Goal: Transaction & Acquisition: Subscribe to service/newsletter

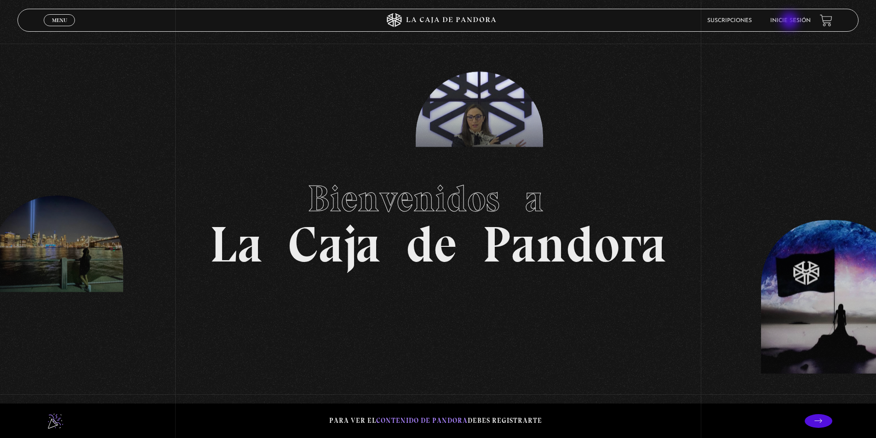
click at [791, 22] on link "Inicie sesión" at bounding box center [790, 21] width 40 height 6
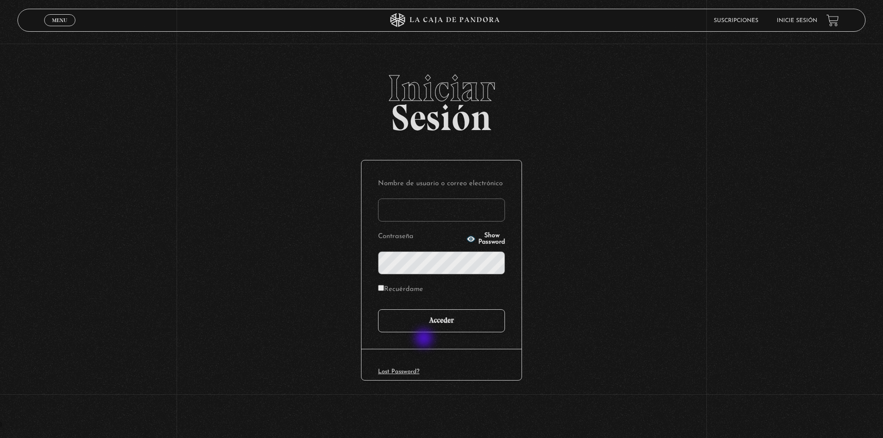
type input "Kaathvargas@hotmail.com"
click at [429, 324] on input "Acceder" at bounding box center [441, 321] width 127 height 23
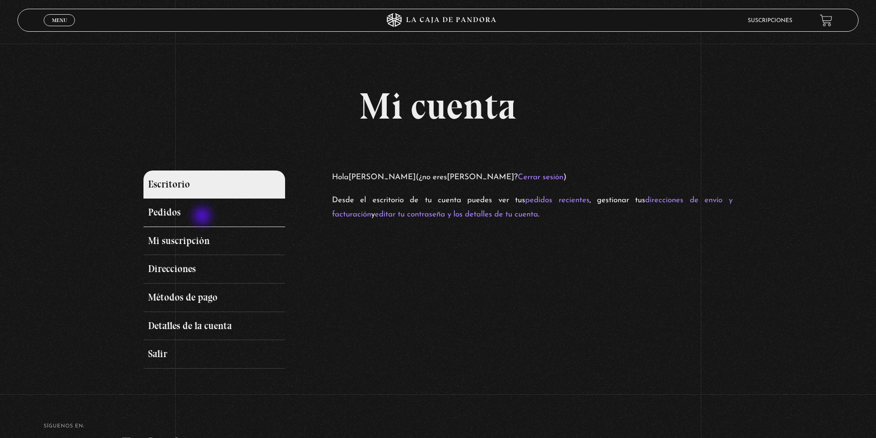
click at [203, 217] on link "Pedidos" at bounding box center [213, 213] width 141 height 29
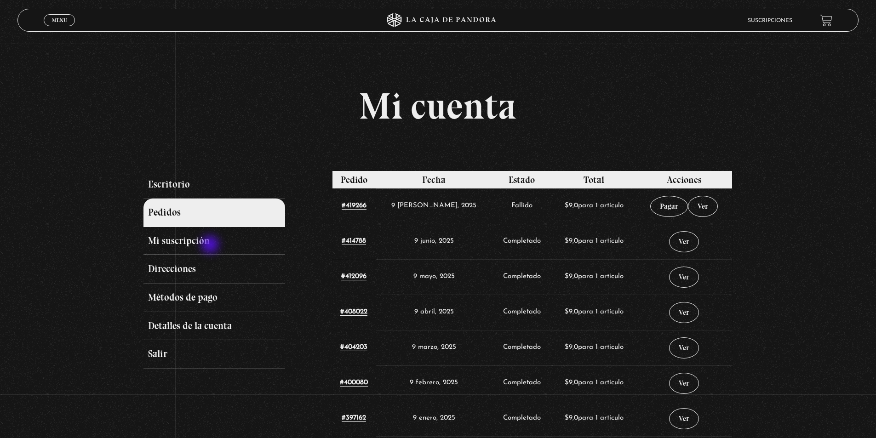
click at [211, 246] on link "Mi suscripción" at bounding box center [213, 241] width 141 height 29
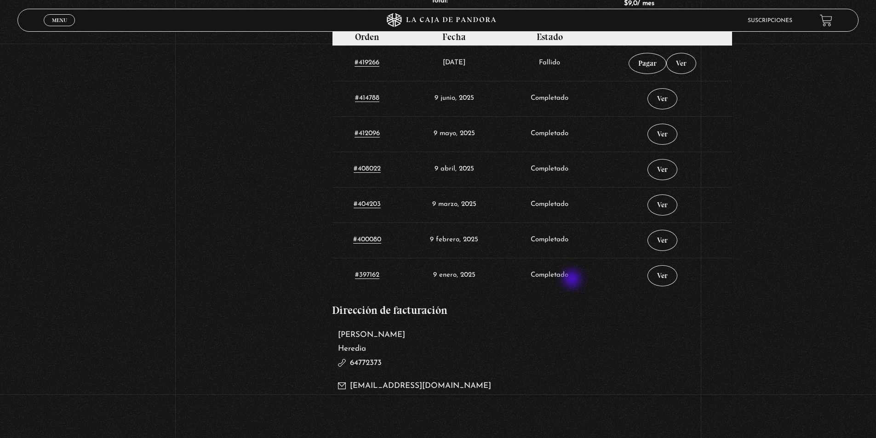
scroll to position [368, 0]
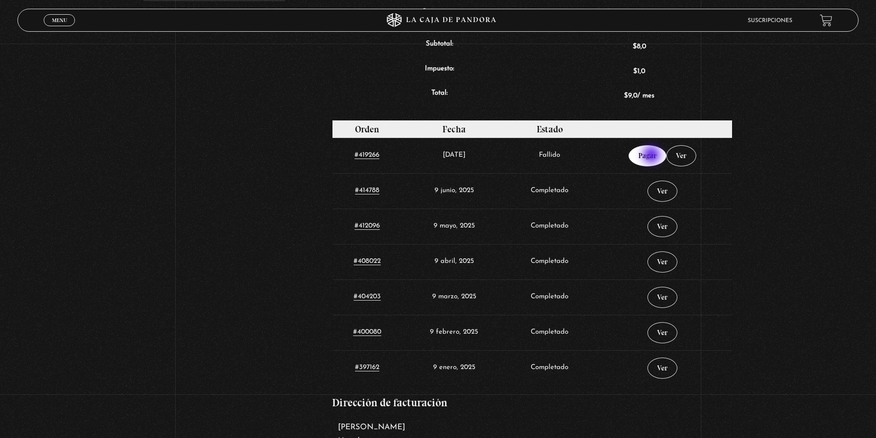
click at [653, 156] on link "Pagar" at bounding box center [648, 155] width 38 height 21
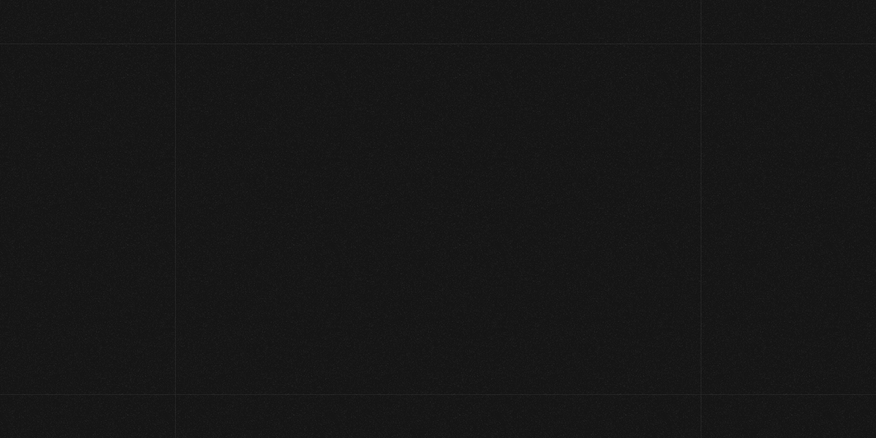
select select "CR-H"
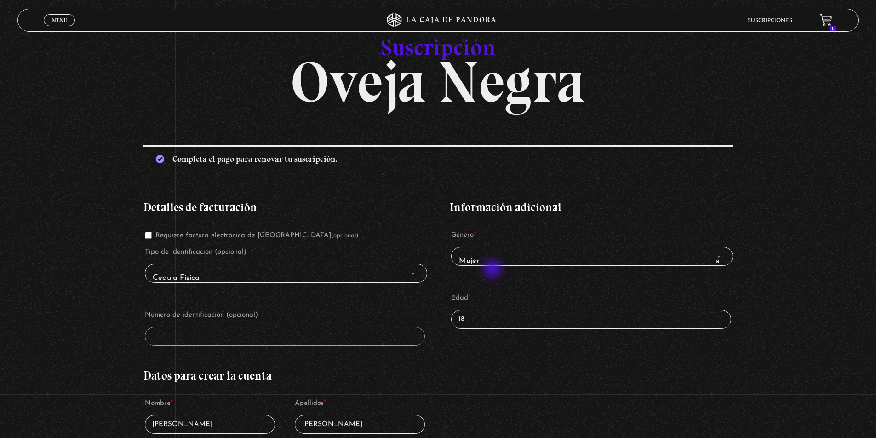
scroll to position [184, 0]
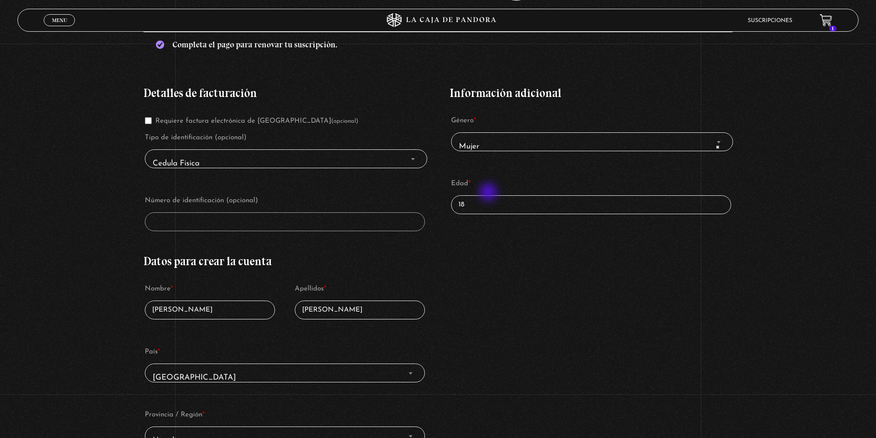
drag, startPoint x: 490, startPoint y: 192, endPoint x: 482, endPoint y: 196, distance: 8.2
click at [482, 195] on p "Edad * 18" at bounding box center [591, 196] width 282 height 40
drag, startPoint x: 488, startPoint y: 201, endPoint x: 427, endPoint y: 203, distance: 60.7
click at [427, 203] on div "Detalles de facturación Requiere factura electrónica de [GEOGRAPHIC_DATA] (opci…" at bounding box center [437, 335] width 589 height 522
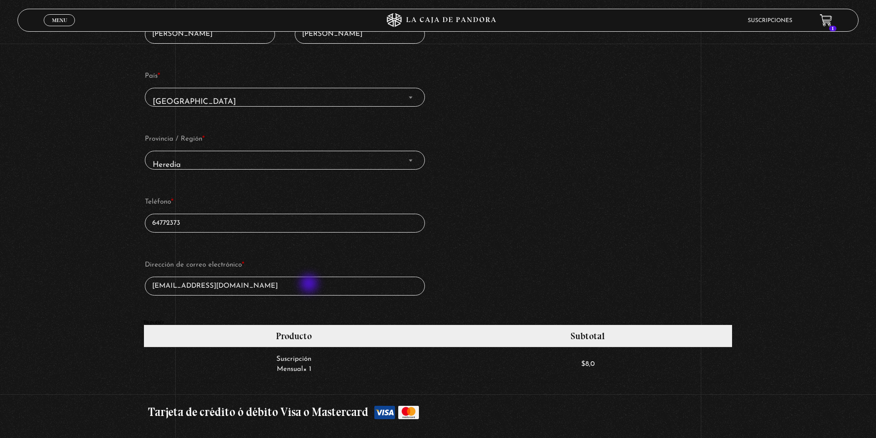
scroll to position [644, 0]
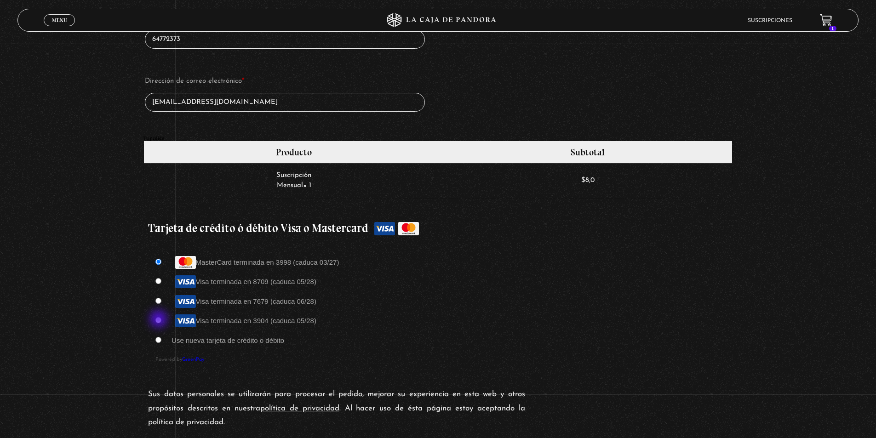
type input "28"
click at [157, 320] on input "Visa terminada en 3904 (caduca 05/28)" at bounding box center [158, 320] width 6 height 6
radio input "true"
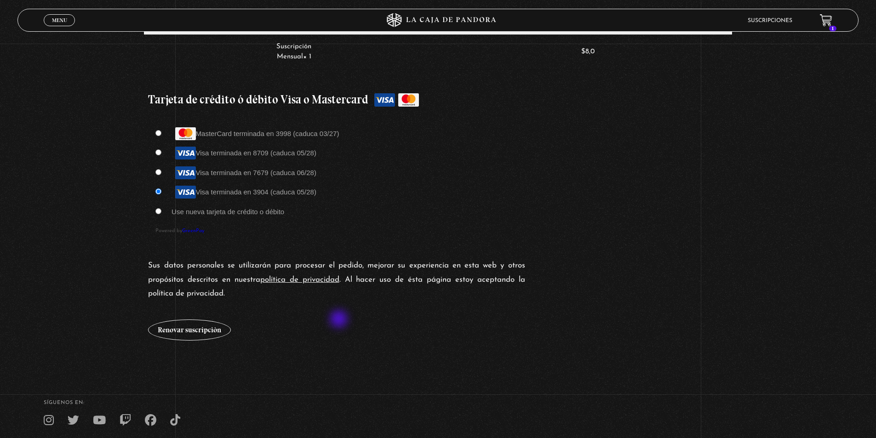
scroll to position [844, 0]
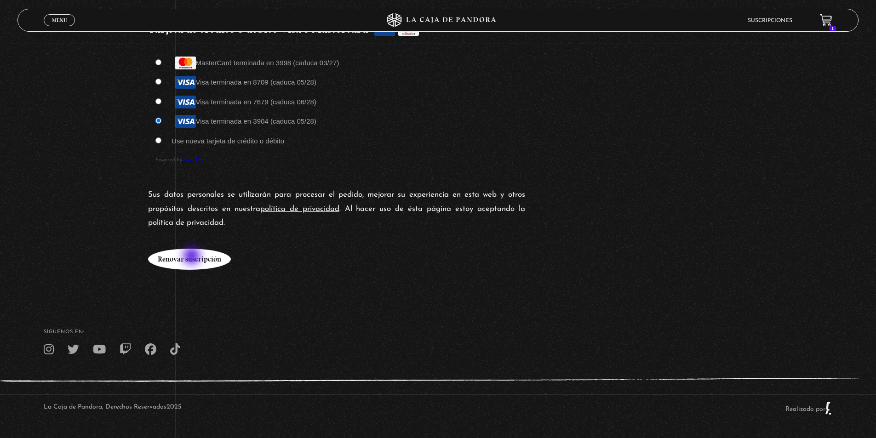
click at [193, 257] on button "Renovar suscripción" at bounding box center [189, 259] width 83 height 21
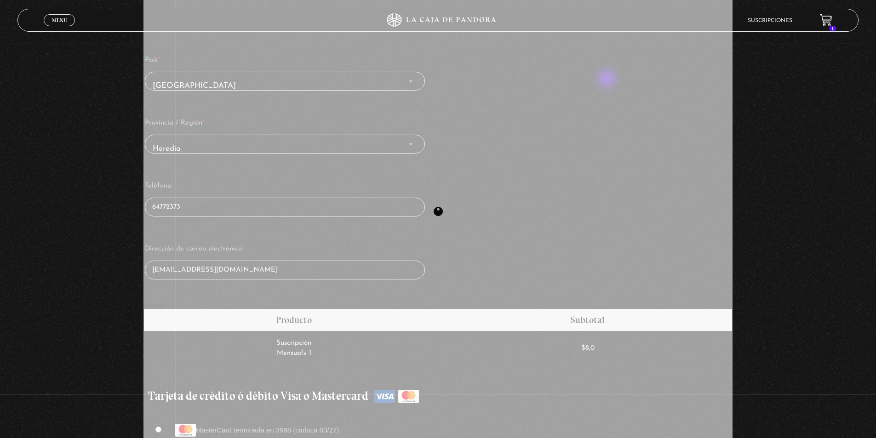
scroll to position [476, 0]
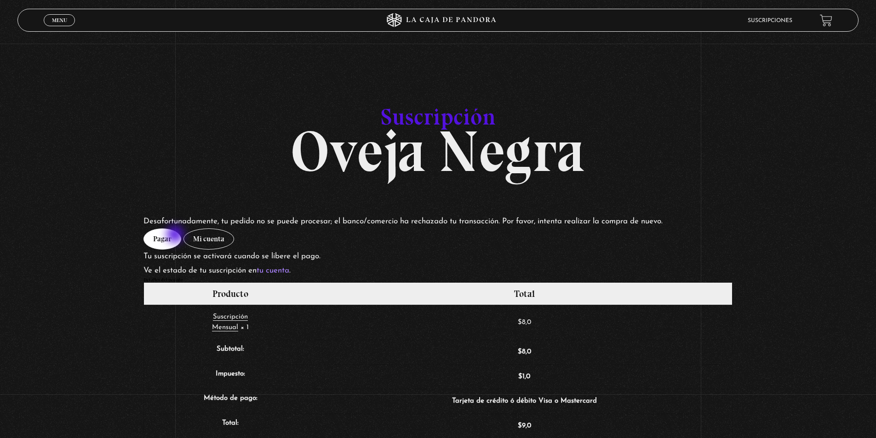
click at [176, 235] on link "Pagar" at bounding box center [162, 239] width 38 height 21
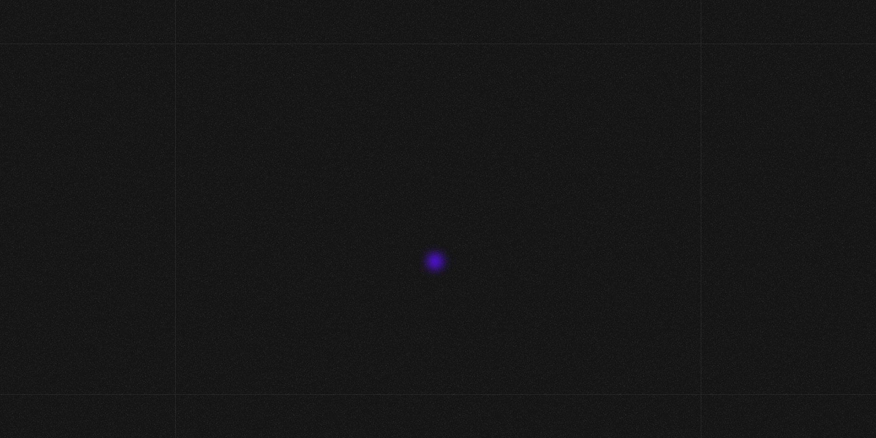
select select "CR-H"
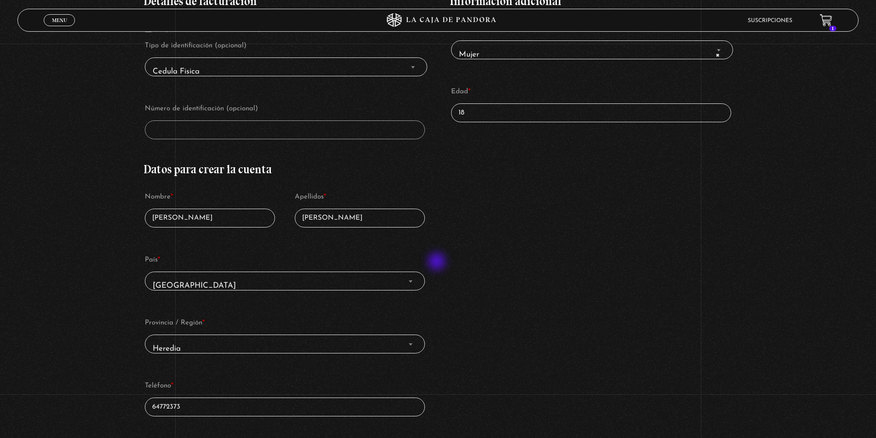
scroll to position [230, 0]
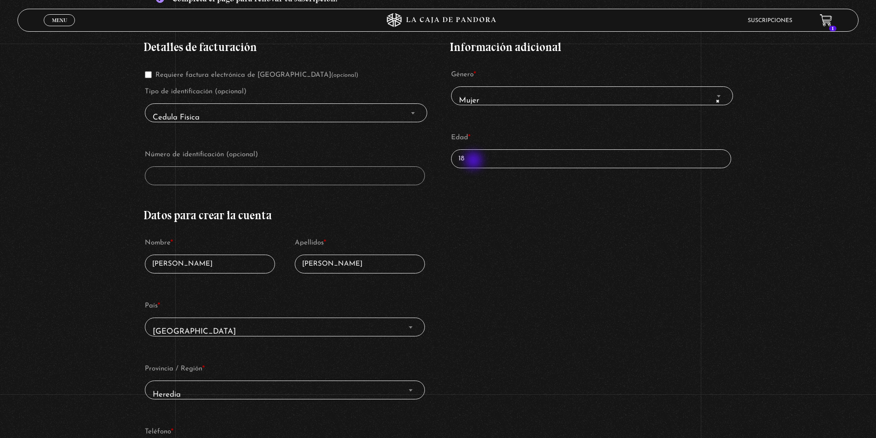
drag, startPoint x: 492, startPoint y: 156, endPoint x: 404, endPoint y: 160, distance: 87.9
click at [404, 162] on div "Detalles de facturación Requiere factura electrónica de Costa Rica (opcional) T…" at bounding box center [437, 289] width 589 height 522
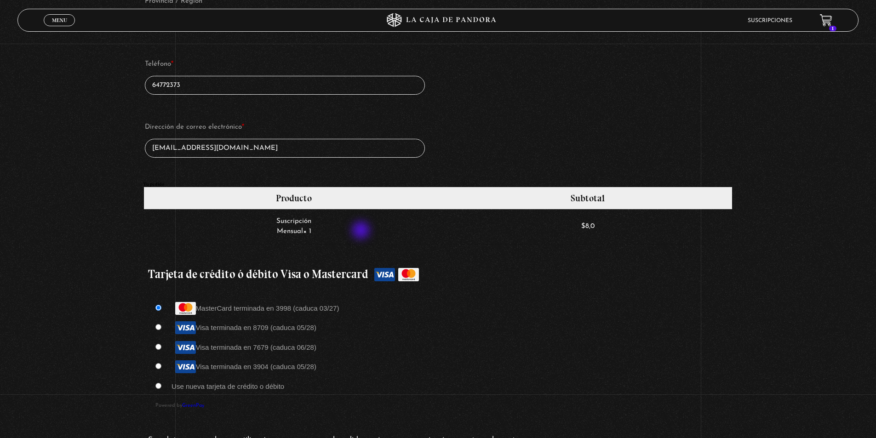
scroll to position [690, 0]
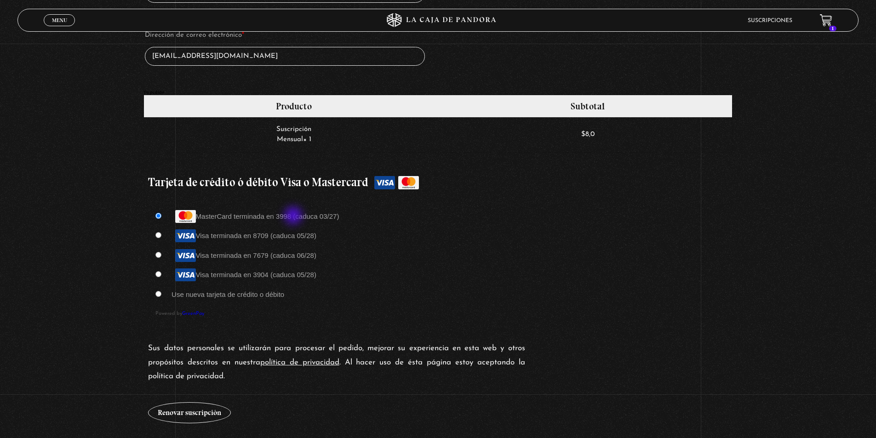
click at [294, 217] on label "MasterCard terminada en 3998 (caduca 03/27)" at bounding box center [255, 216] width 167 height 8
type input "28"
click at [161, 217] on input "MasterCard terminada en 3998 (caduca 03/27)" at bounding box center [158, 216] width 6 height 6
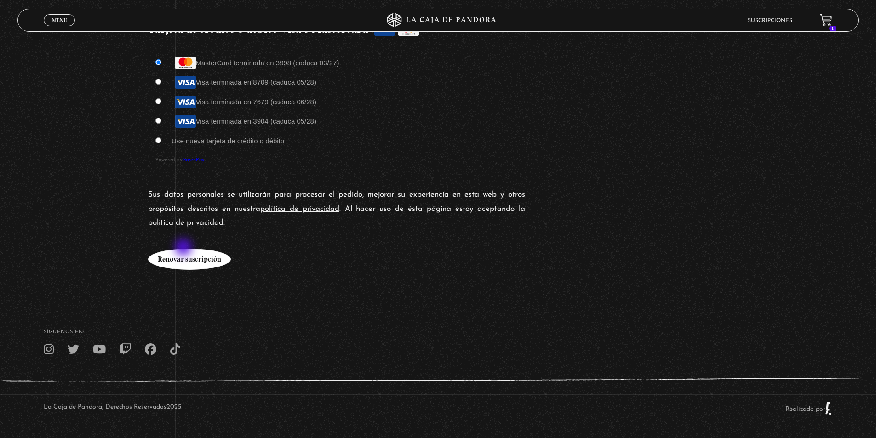
click at [185, 267] on button "Renovar suscripción" at bounding box center [189, 259] width 83 height 21
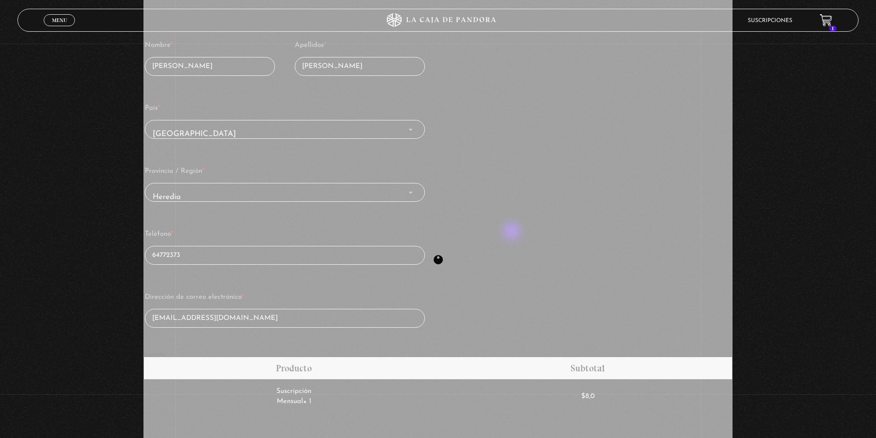
scroll to position [476, 0]
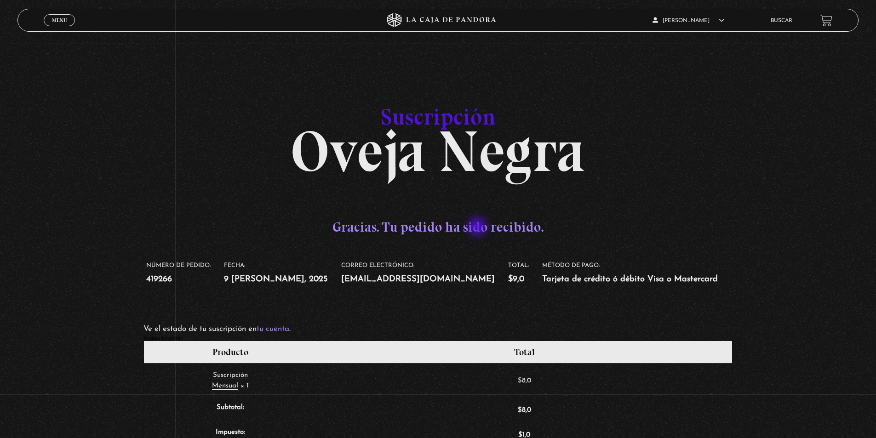
drag, startPoint x: 489, startPoint y: 228, endPoint x: 533, endPoint y: 228, distance: 43.7
click at [530, 228] on p "Gracias. Tu pedido ha sido recibido." at bounding box center [437, 227] width 589 height 25
click at [533, 228] on p "Gracias. Tu pedido ha sido recibido." at bounding box center [437, 227] width 589 height 25
click at [790, 20] on link "Buscar" at bounding box center [782, 21] width 22 height 6
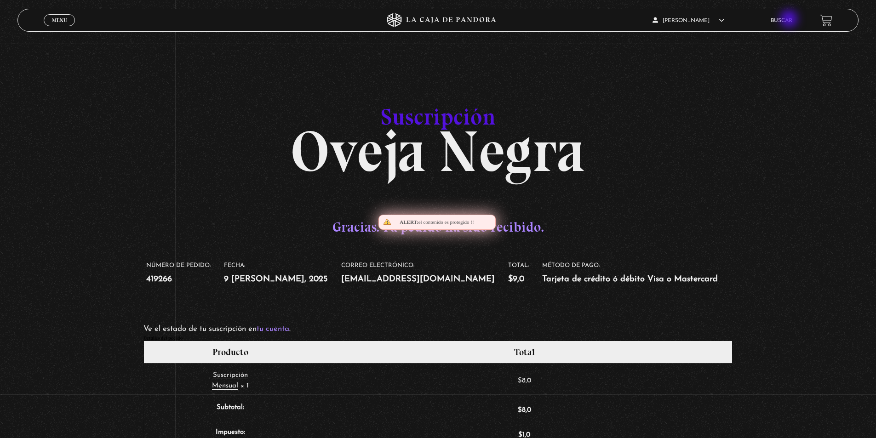
click at [790, 20] on link "Buscar" at bounding box center [782, 21] width 22 height 6
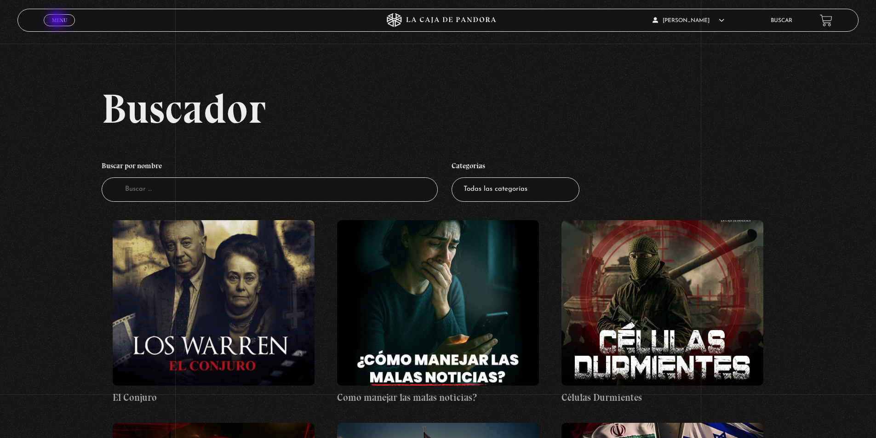
click at [58, 21] on span "Menu" at bounding box center [59, 20] width 15 height 6
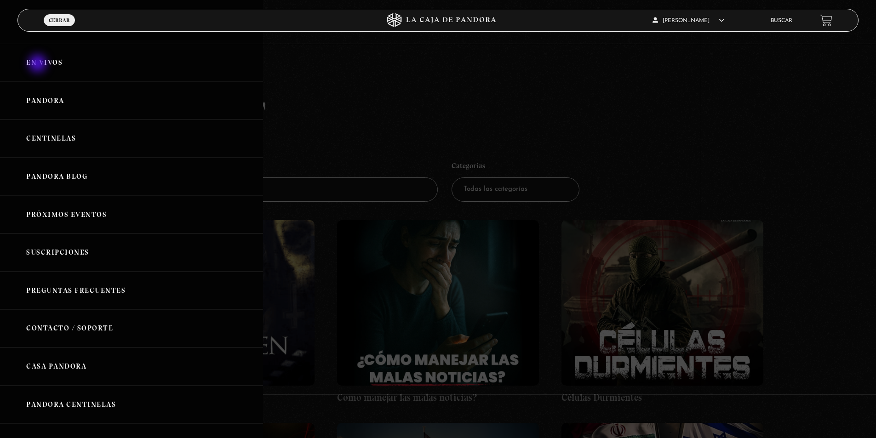
click at [39, 64] on link "En vivos" at bounding box center [131, 63] width 263 height 38
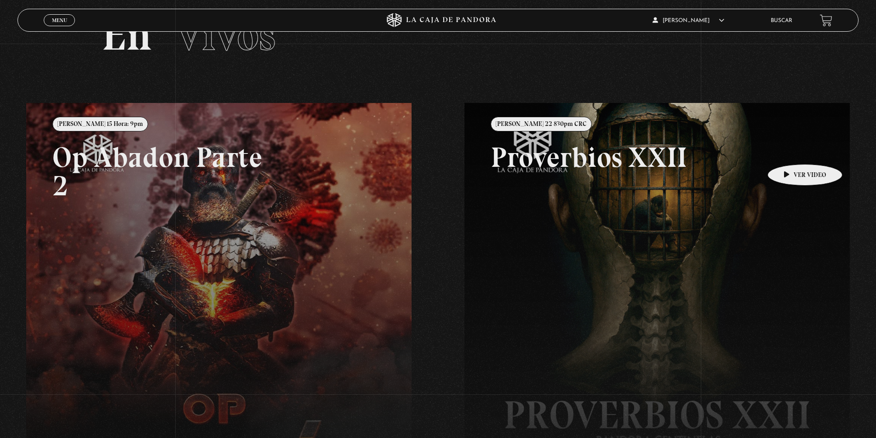
scroll to position [138, 0]
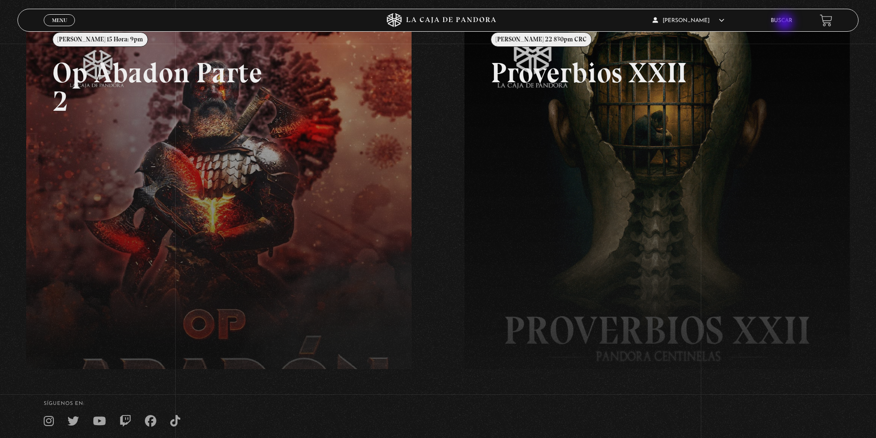
click at [786, 23] on link "Buscar" at bounding box center [782, 21] width 22 height 6
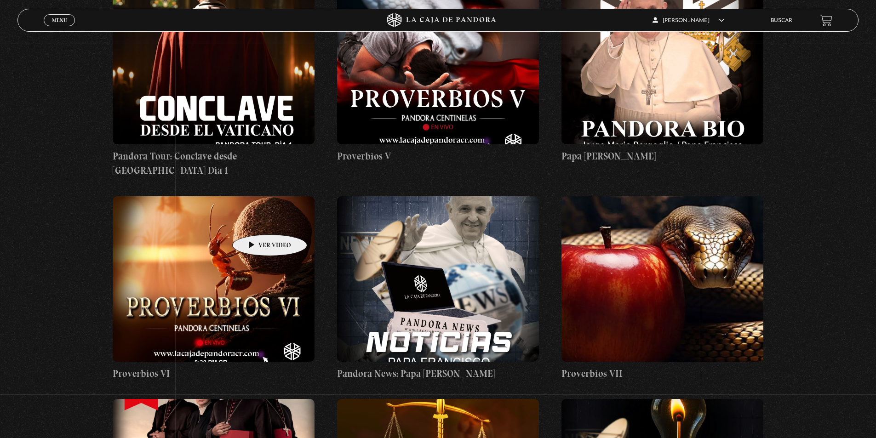
scroll to position [1380, 0]
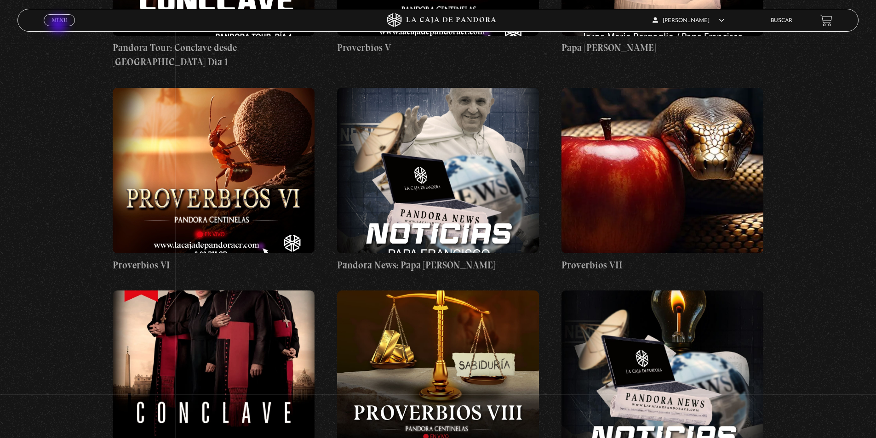
click at [59, 25] on span "Cerrar" at bounding box center [60, 28] width 22 height 6
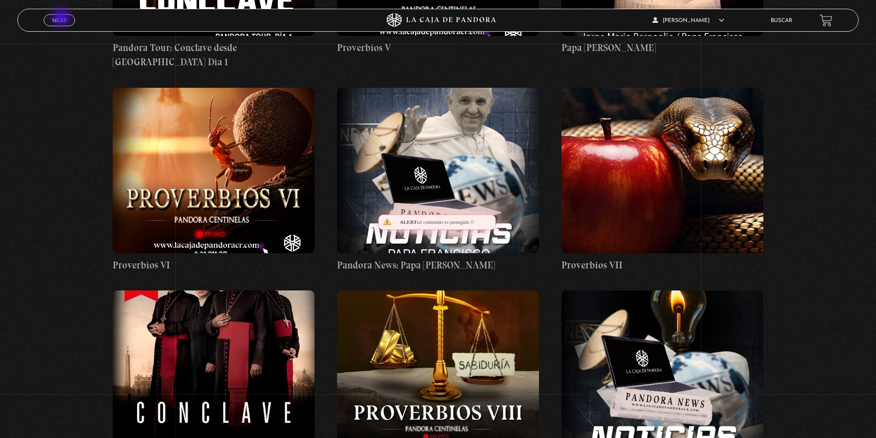
click at [62, 18] on span "Menu" at bounding box center [59, 20] width 15 height 6
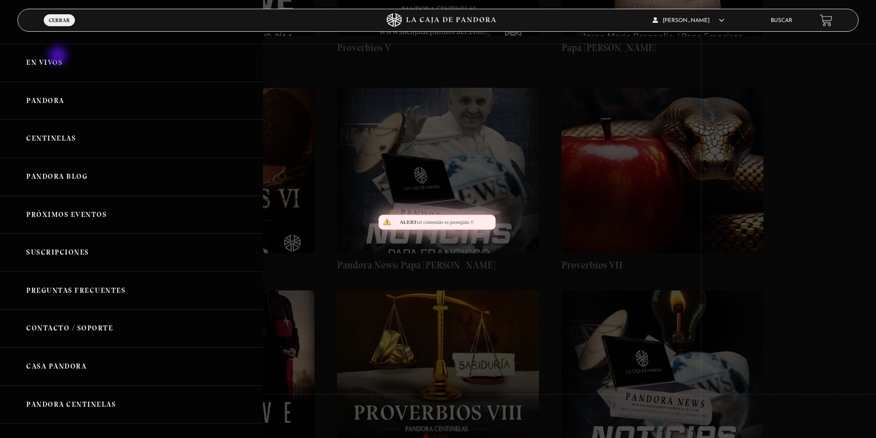
click at [46, 60] on link "En vivos" at bounding box center [131, 63] width 263 height 38
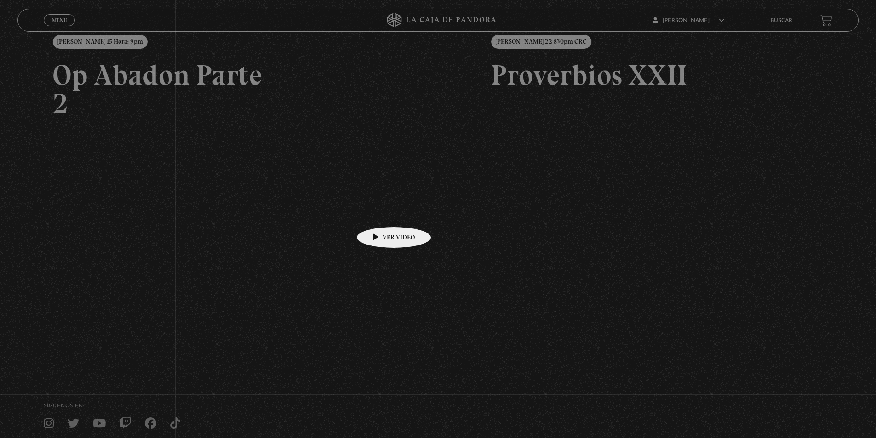
scroll to position [138, 0]
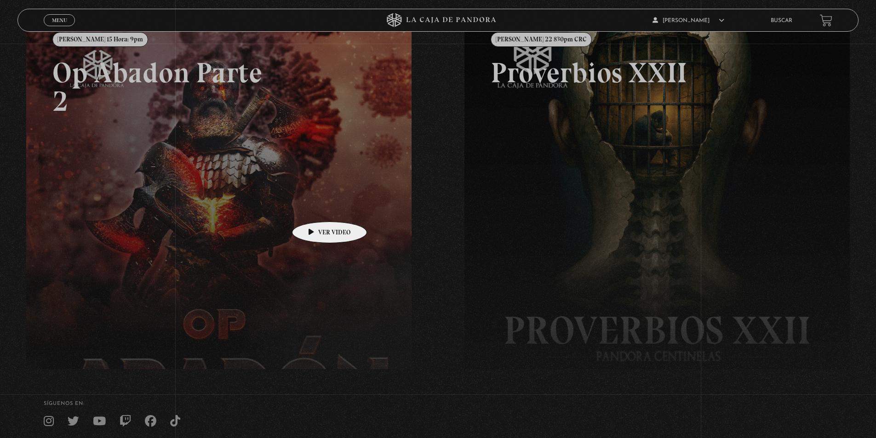
click at [308, 206] on link at bounding box center [464, 237] width 876 height 438
